Goal: Information Seeking & Learning: Learn about a topic

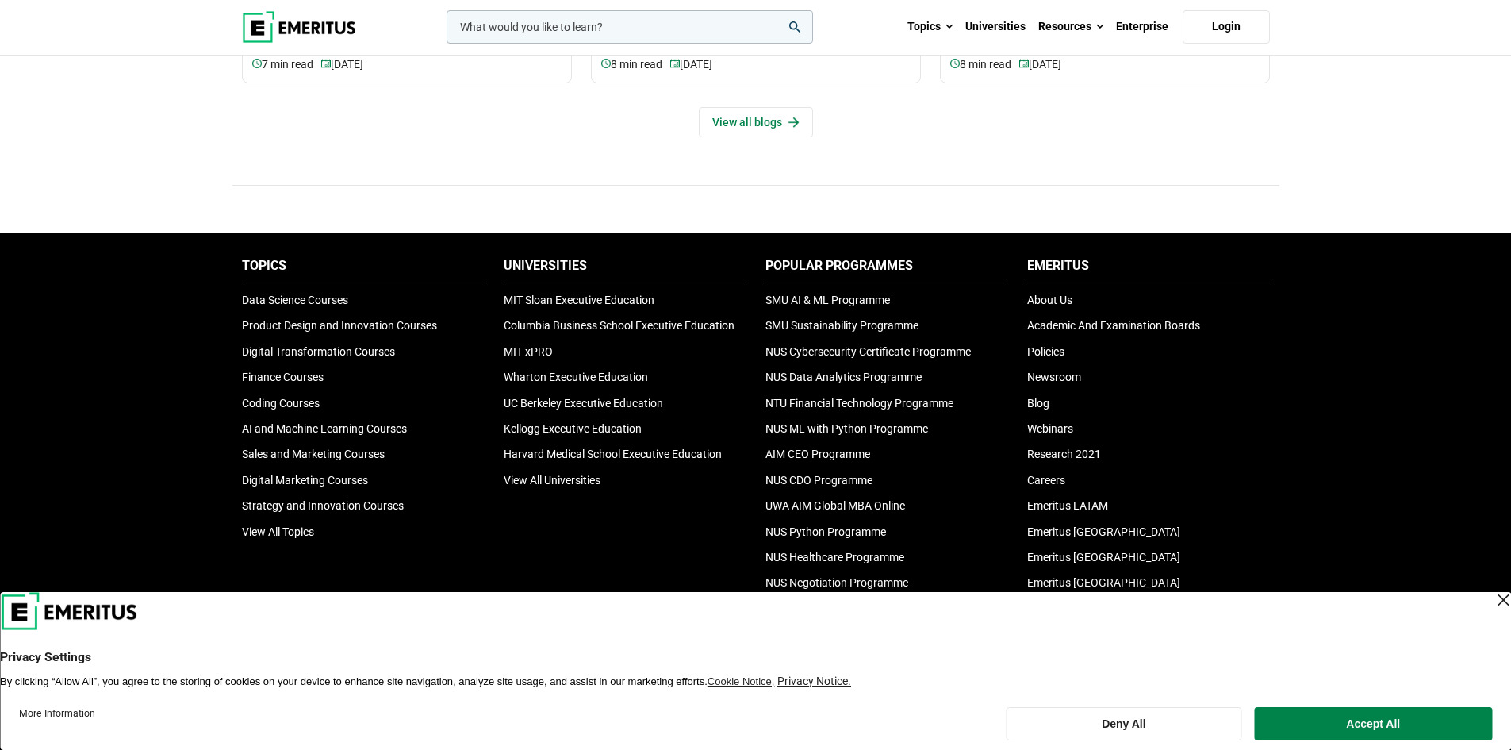
scroll to position [5481, 0]
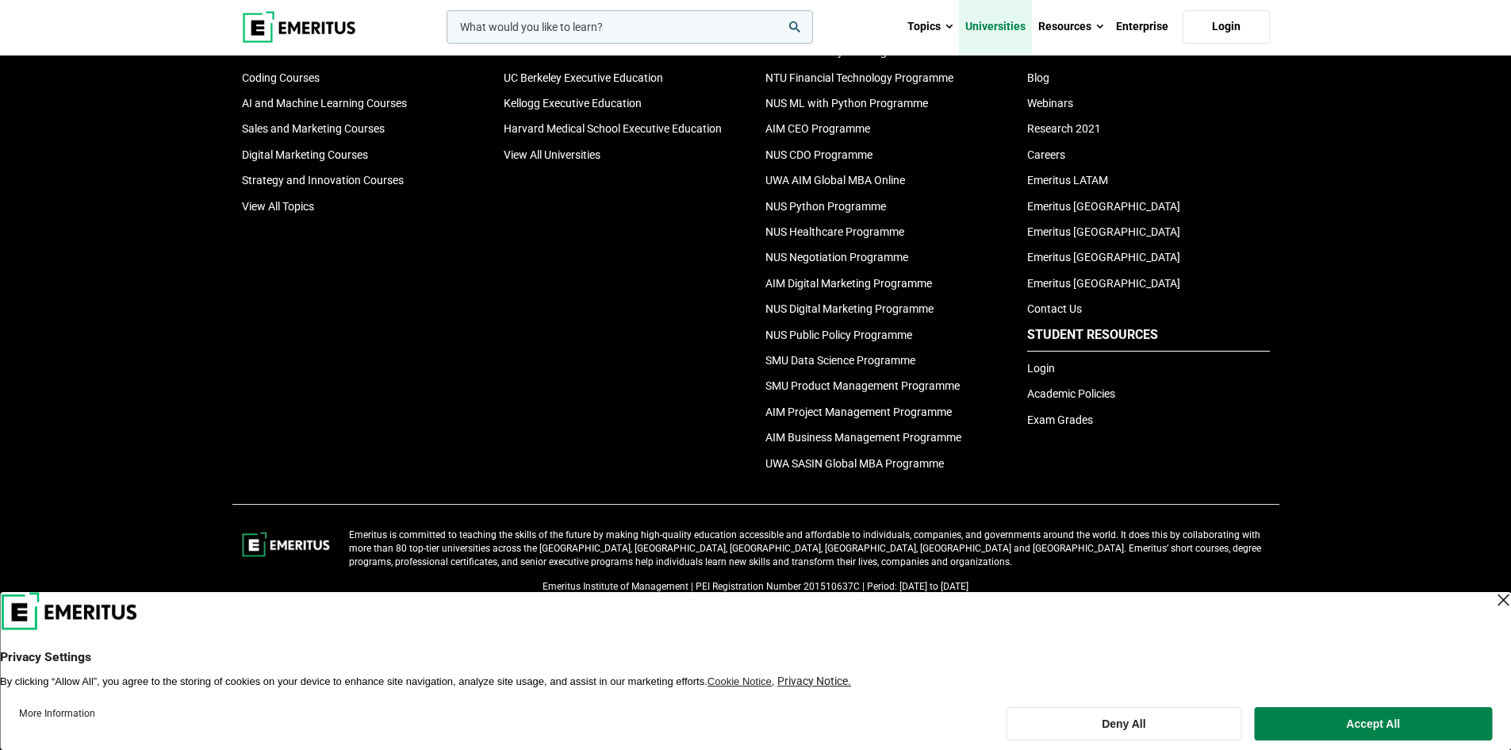
click at [993, 24] on link "Universities" at bounding box center [995, 27] width 73 height 56
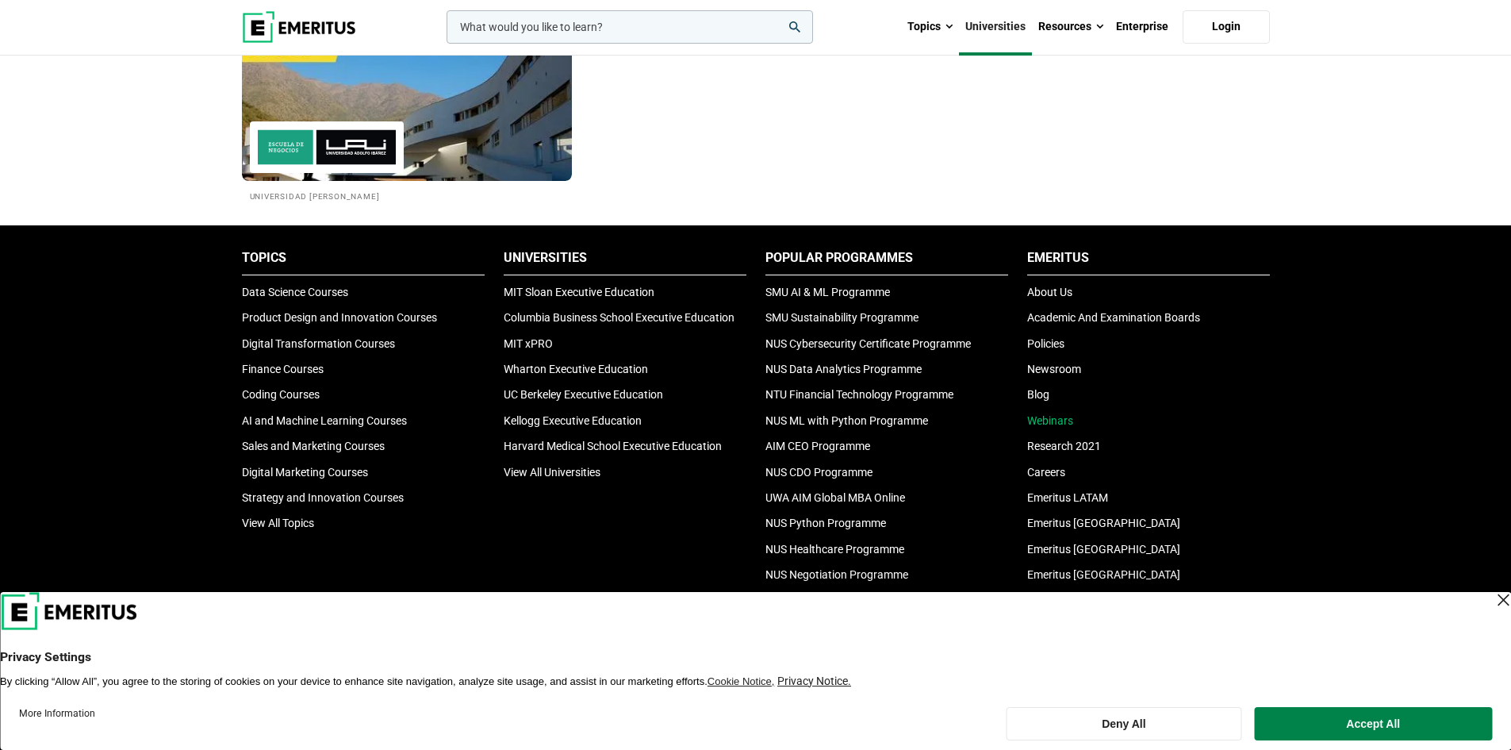
scroll to position [3343, 0]
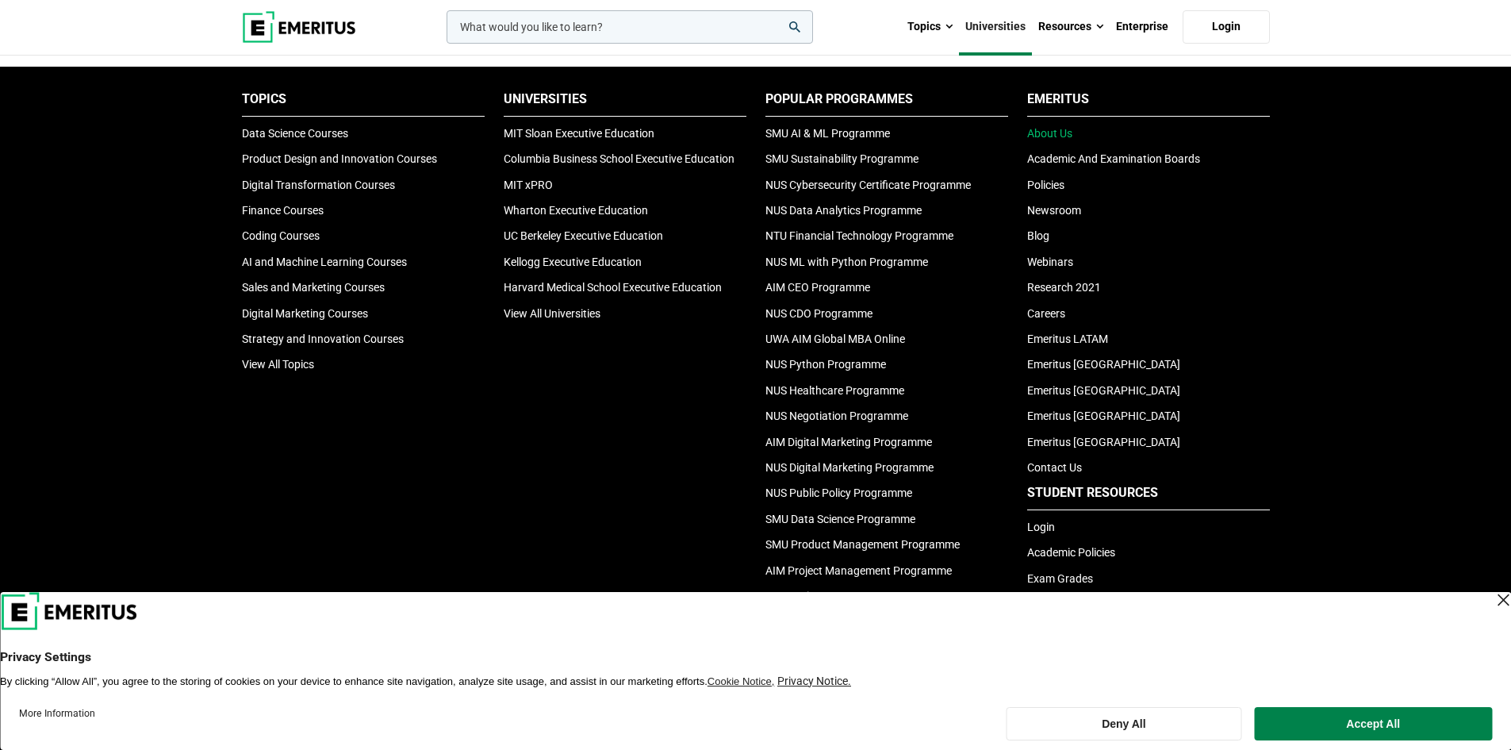
click at [1049, 129] on link "About Us" at bounding box center [1049, 133] width 45 height 13
